Goal: Check status: Check status

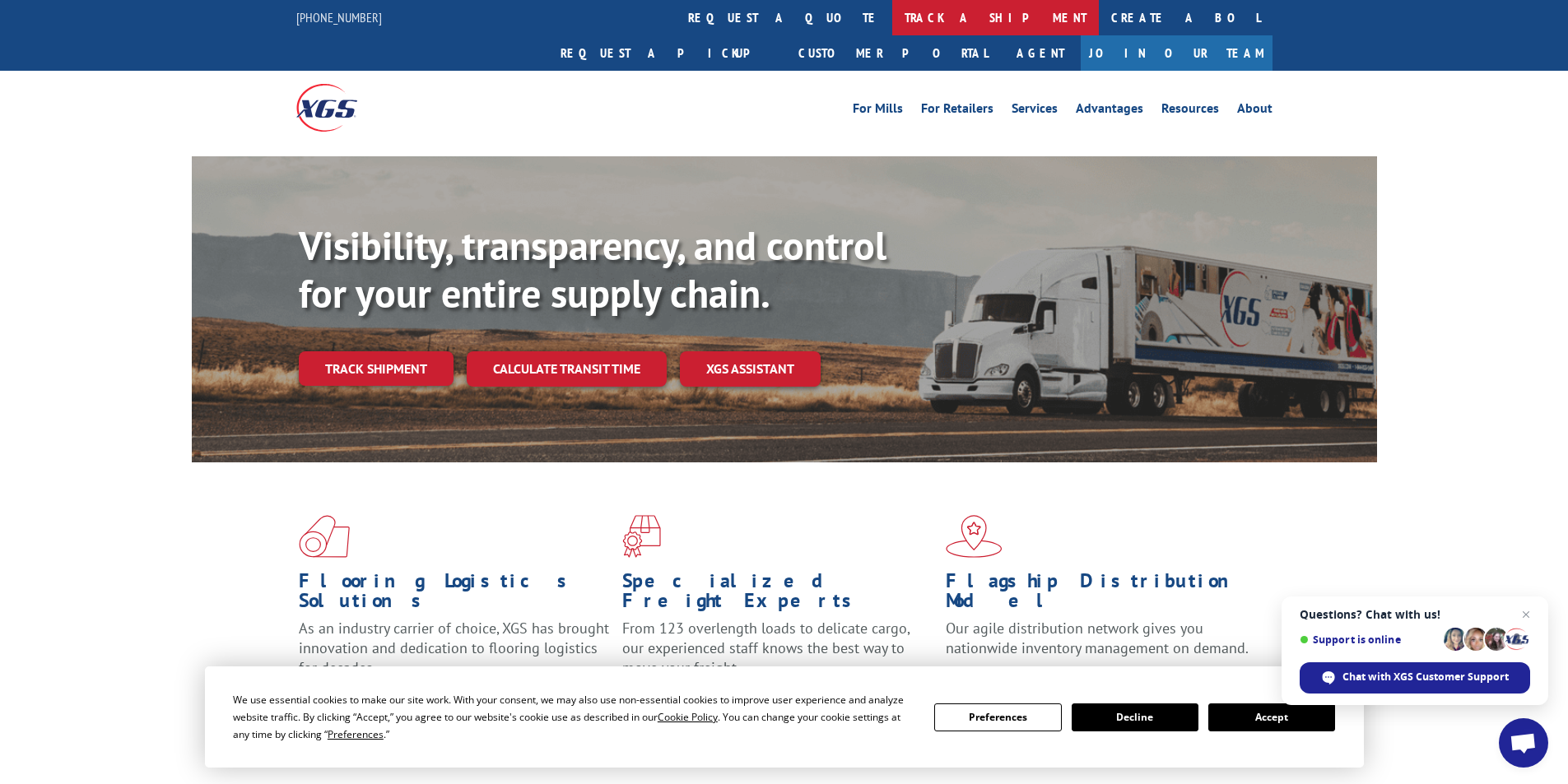
click at [892, 26] on link "track a shipment" at bounding box center [996, 18] width 207 height 36
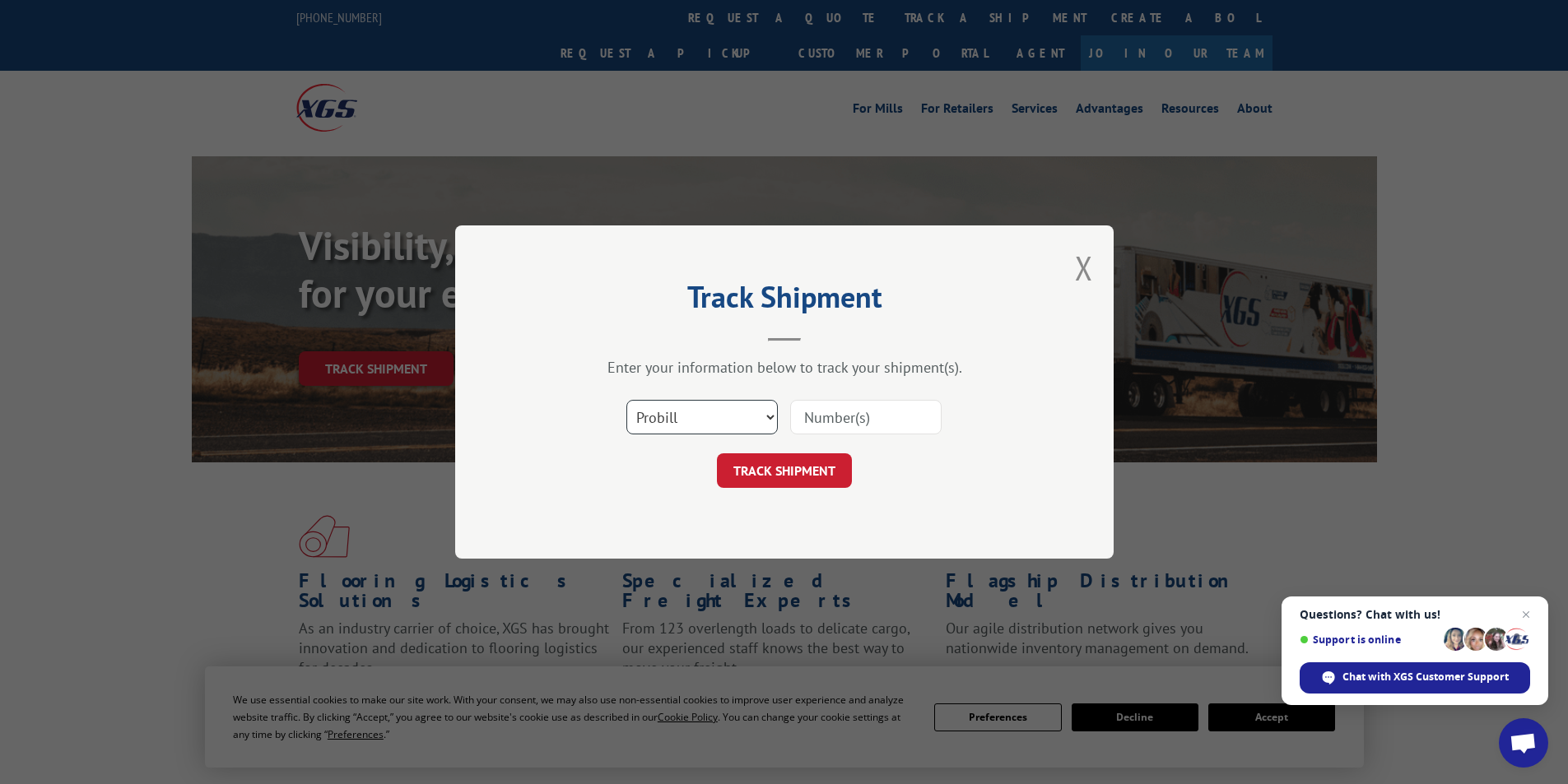
click at [712, 421] on select "Select category... Probill BOL PO" at bounding box center [702, 417] width 151 height 35
select select "bol"
click at [627, 400] on select "Select category... Probill BOL PO" at bounding box center [702, 417] width 151 height 35
click at [879, 419] on input at bounding box center [866, 417] width 151 height 35
type input "970301"
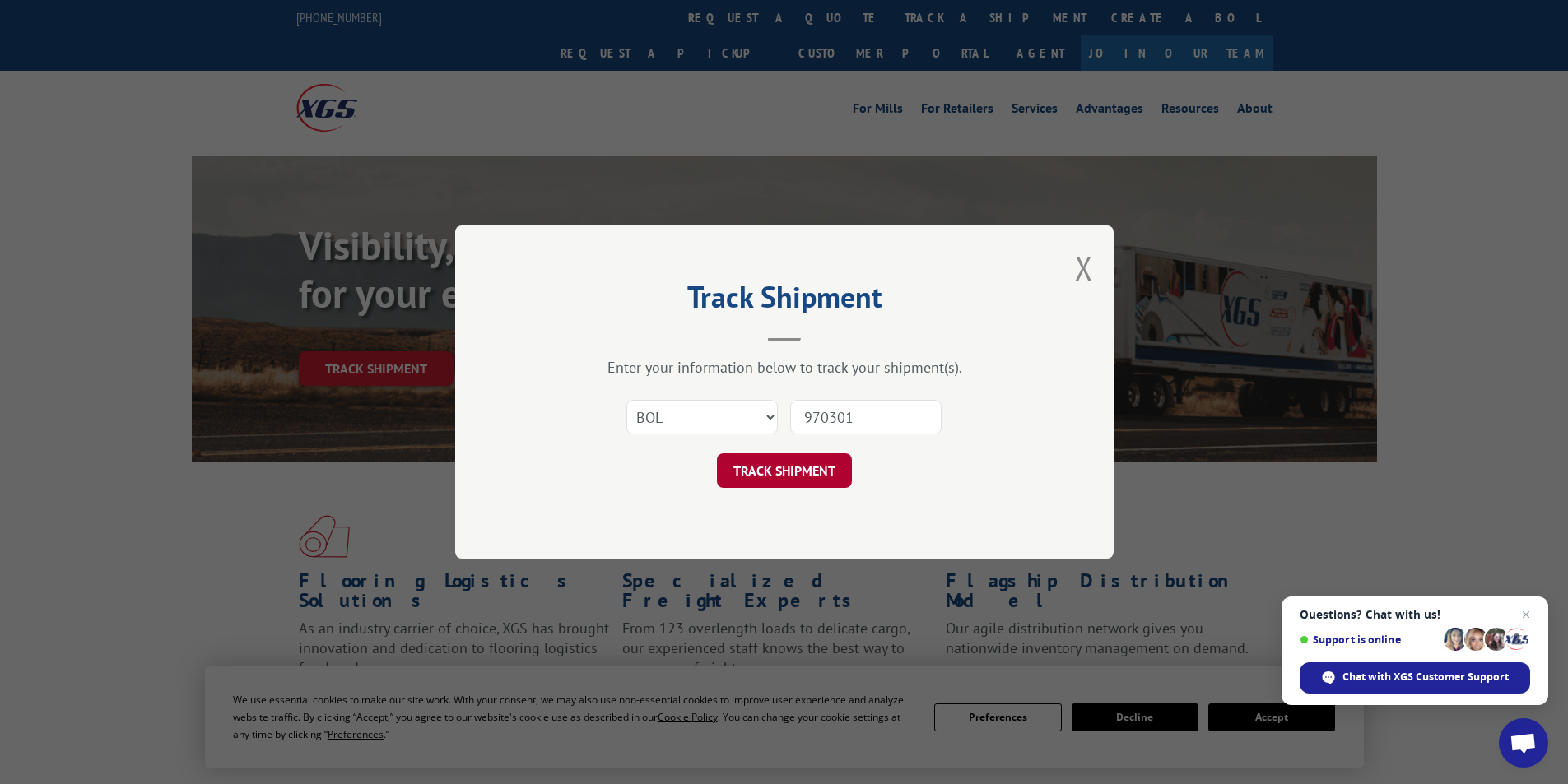
click at [827, 472] on button "TRACK SHIPMENT" at bounding box center [785, 471] width 135 height 35
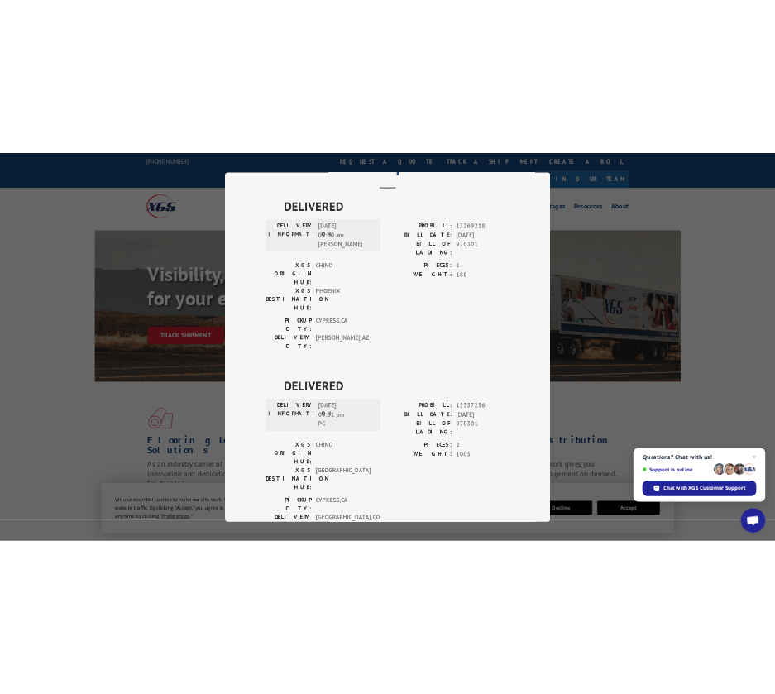
scroll to position [331, 0]
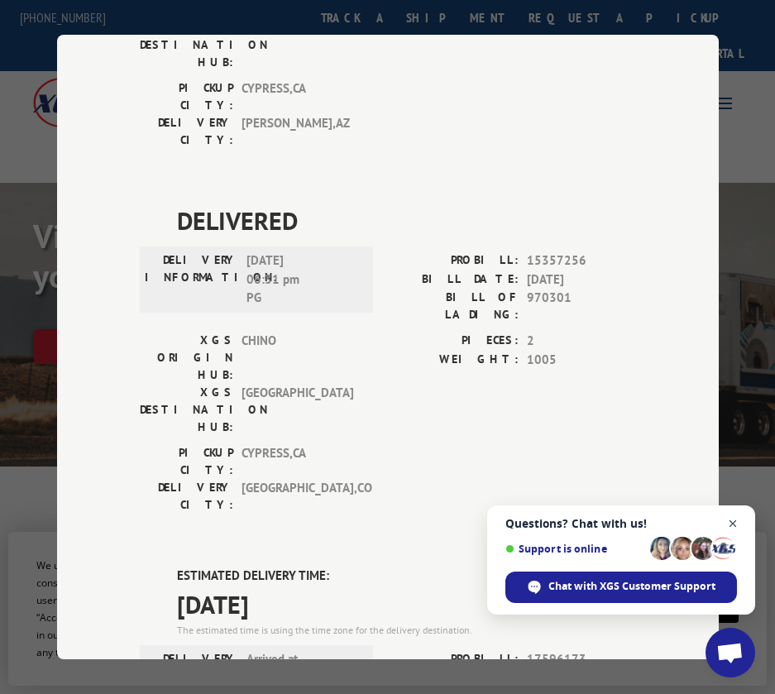
click at [731, 526] on span "Close chat" at bounding box center [733, 524] width 21 height 21
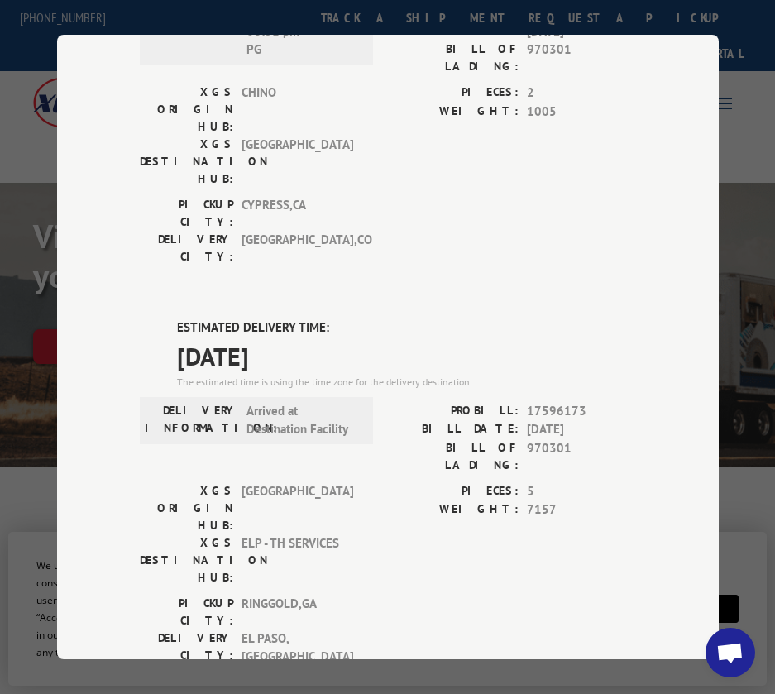
scroll to position [496, 0]
